Goal: Task Accomplishment & Management: Complete application form

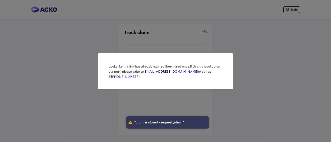
click at [125, 88] on div "Looks like this link has already expired/been used once. If this is a goof up o…" at bounding box center [165, 71] width 331 height 142
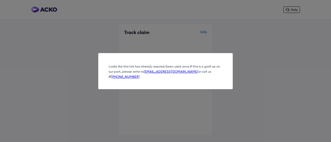
click at [107, 67] on div "Looks like this link has already expired/been used once. If this is a goof up o…" at bounding box center [165, 71] width 134 height 36
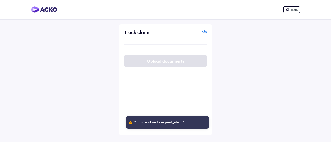
click at [167, 63] on div "Upload documents" at bounding box center [165, 61] width 83 height 12
click at [148, 61] on div "Upload documents" at bounding box center [165, 61] width 83 height 12
